Goal: Book appointment/travel/reservation

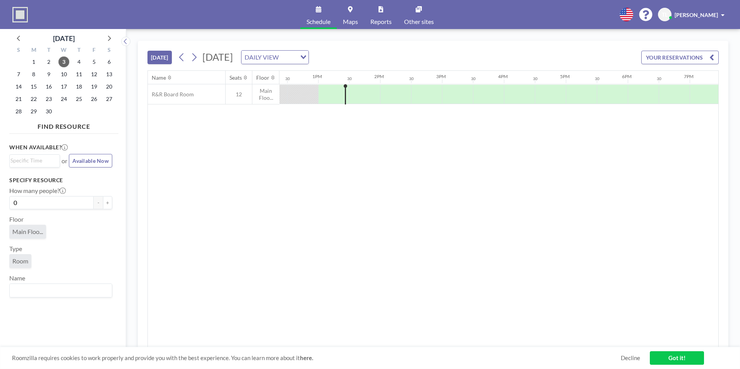
scroll to position [0, 774]
click at [198, 57] on icon at bounding box center [193, 57] width 7 height 12
click at [193, 58] on icon at bounding box center [193, 57] width 7 height 12
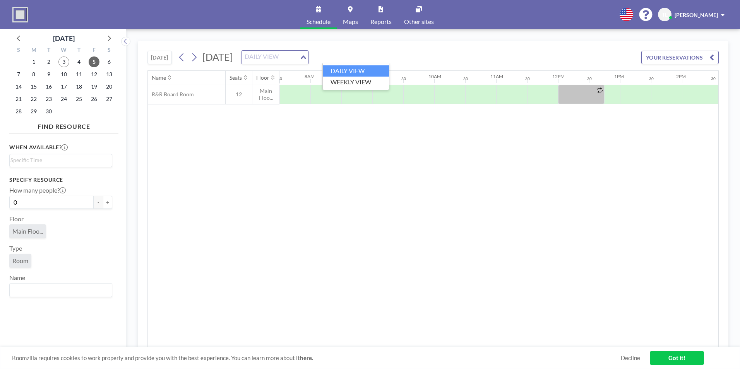
click at [299, 60] on input "Search for option" at bounding box center [270, 57] width 57 height 10
click at [363, 80] on li "WEEKLY VIEW" at bounding box center [356, 82] width 66 height 11
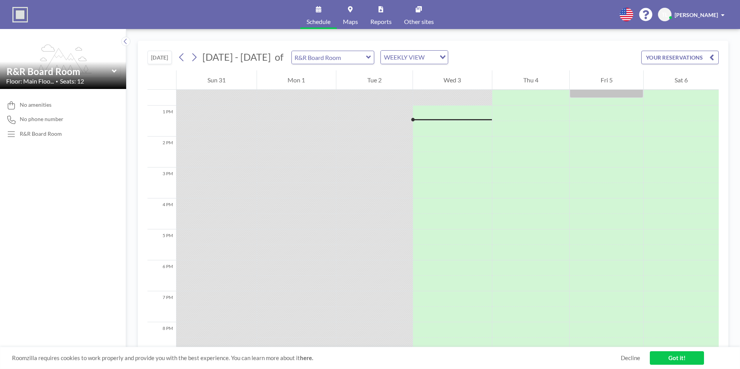
scroll to position [387, 0]
click at [196, 57] on icon at bounding box center [193, 57] width 7 height 12
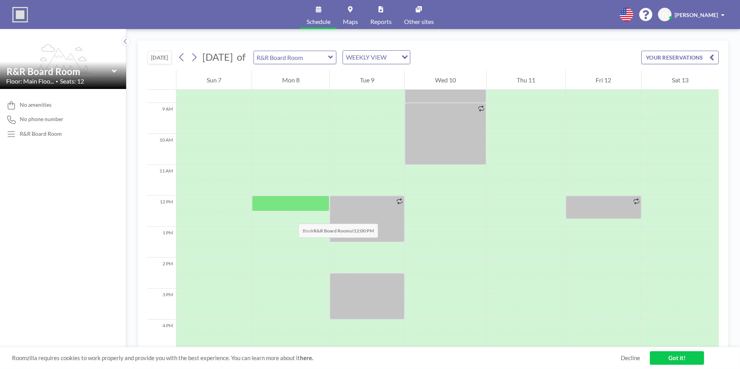
scroll to position [194, 0]
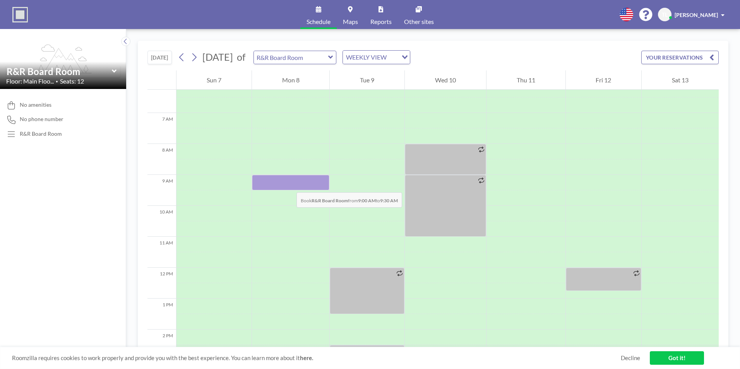
click at [289, 185] on div at bounding box center [291, 182] width 78 height 15
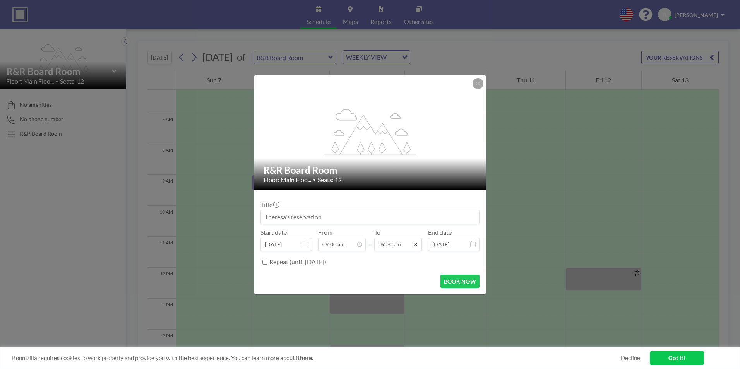
scroll to position [262, 0]
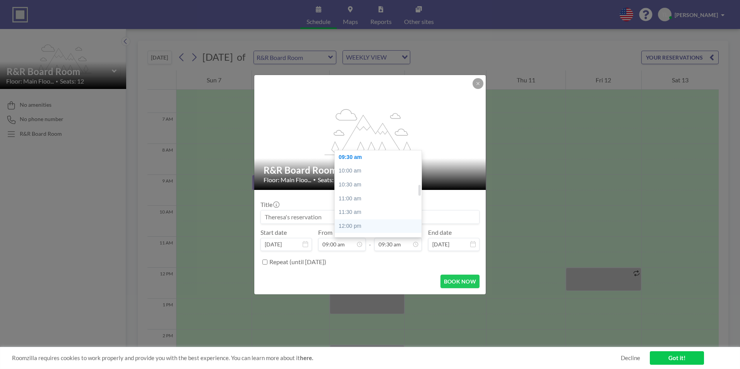
click at [380, 225] on div "12:00 pm" at bounding box center [380, 226] width 91 height 14
type input "12:00 pm"
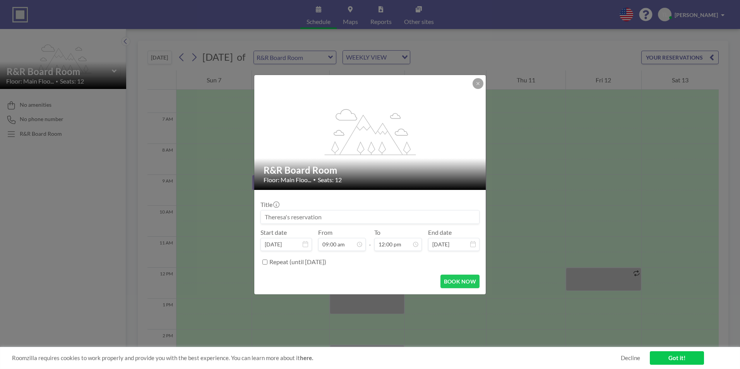
scroll to position [331, 0]
click at [452, 279] on button "BOOK NOW" at bounding box center [460, 282] width 39 height 14
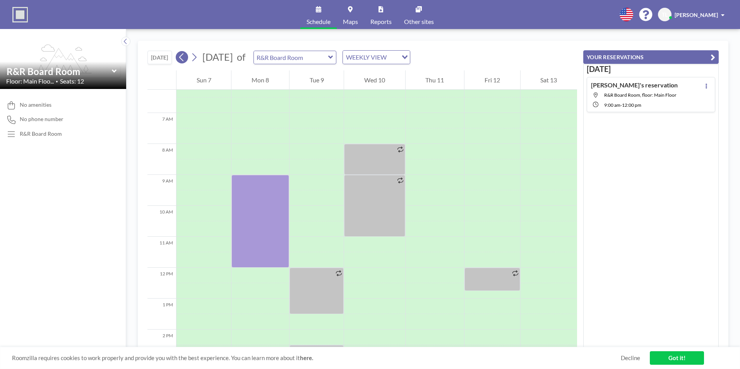
click at [183, 58] on icon at bounding box center [181, 57] width 7 height 12
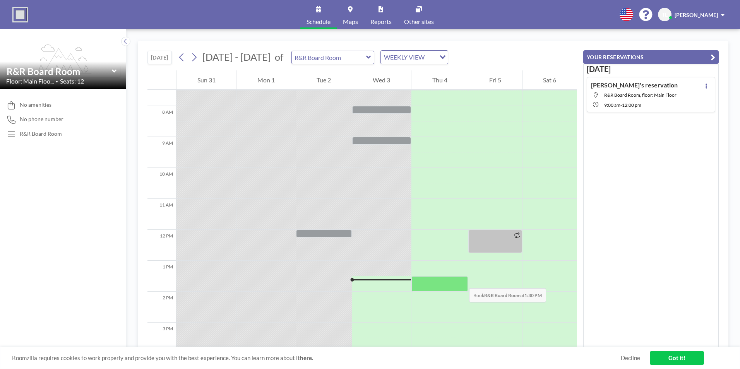
scroll to position [248, 0]
